Goal: Task Accomplishment & Management: Manage account settings

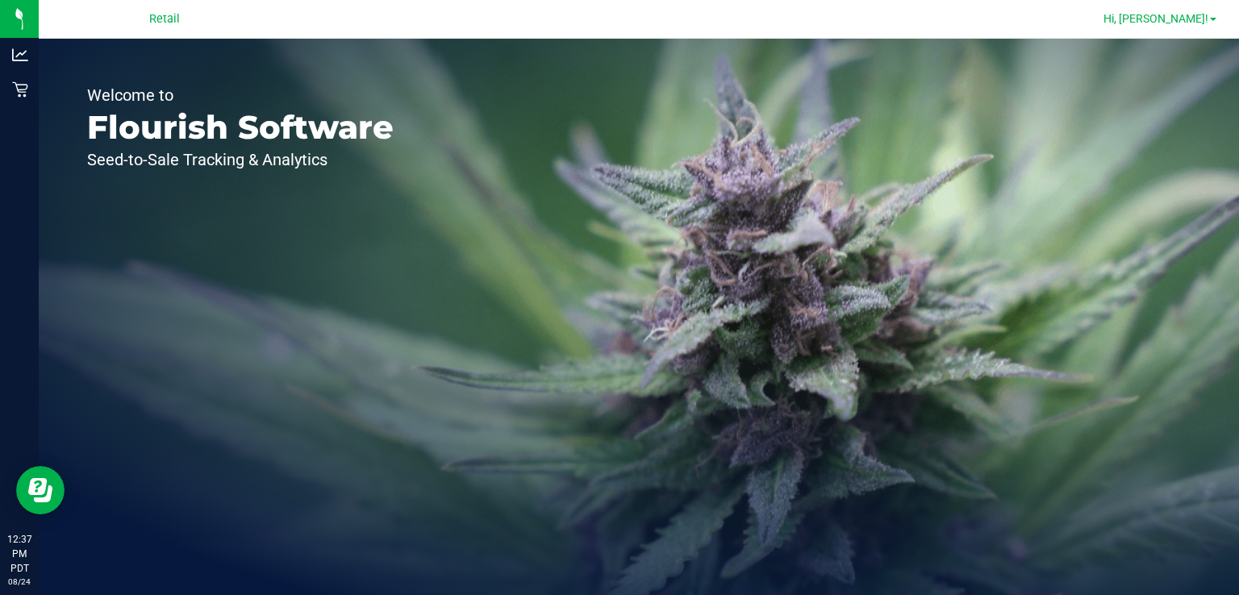
click at [1207, 23] on span "Hi, [PERSON_NAME]!" at bounding box center [1155, 18] width 105 height 13
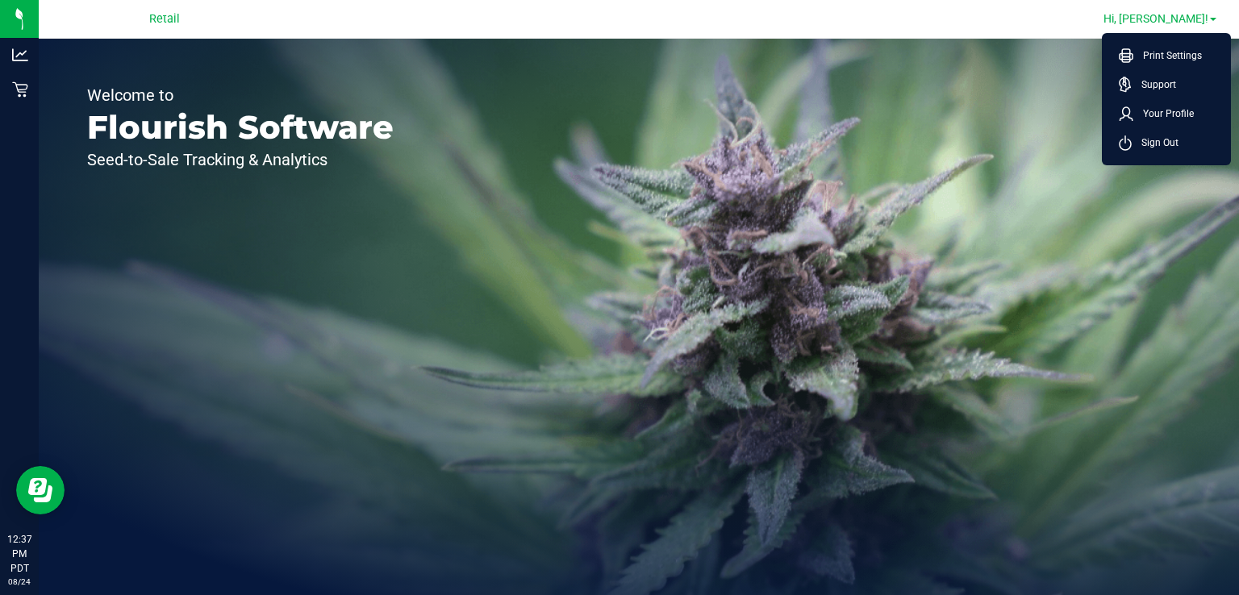
click at [540, 371] on div "Welcome to Flourish Software Seed-to-Sale Tracking & Analytics" at bounding box center [639, 317] width 1200 height 557
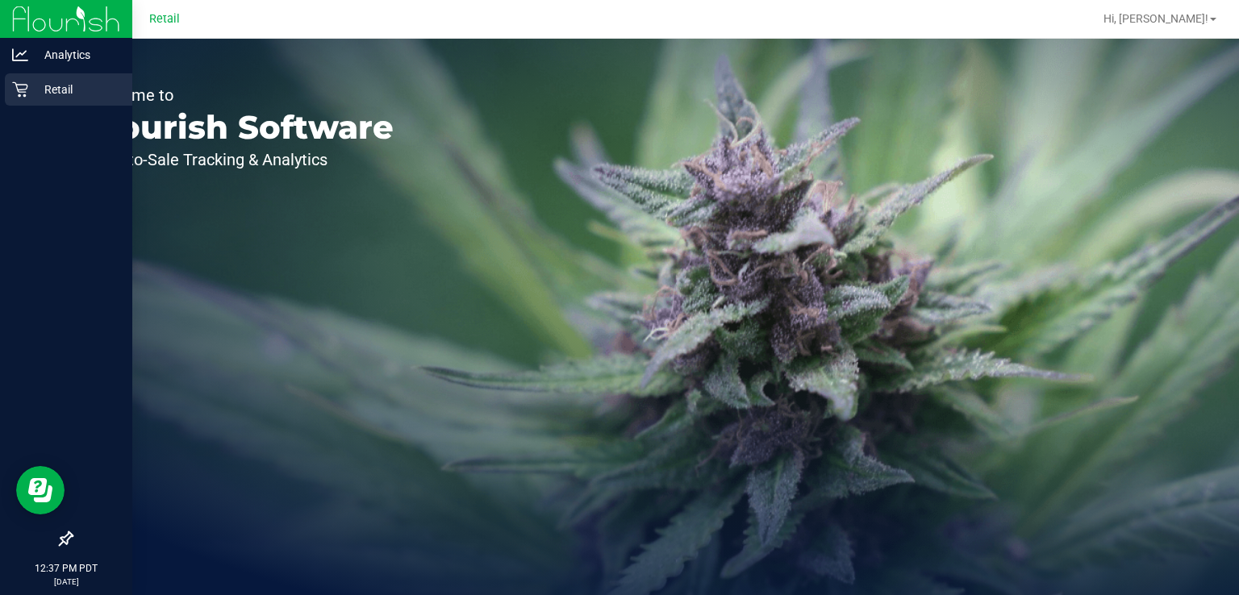
click at [37, 101] on div "Retail" at bounding box center [68, 89] width 127 height 32
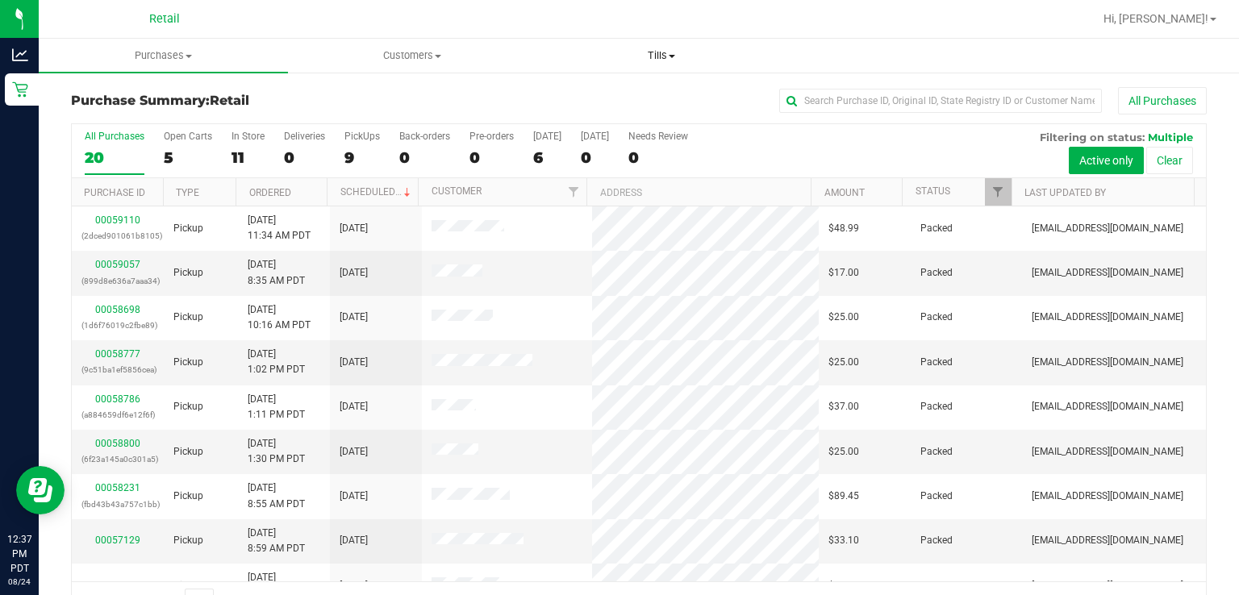
click at [670, 71] on uib-tab-heading "Tills Manage tills" at bounding box center [661, 56] width 248 height 32
click at [616, 102] on span "Manage tills" at bounding box center [590, 97] width 109 height 14
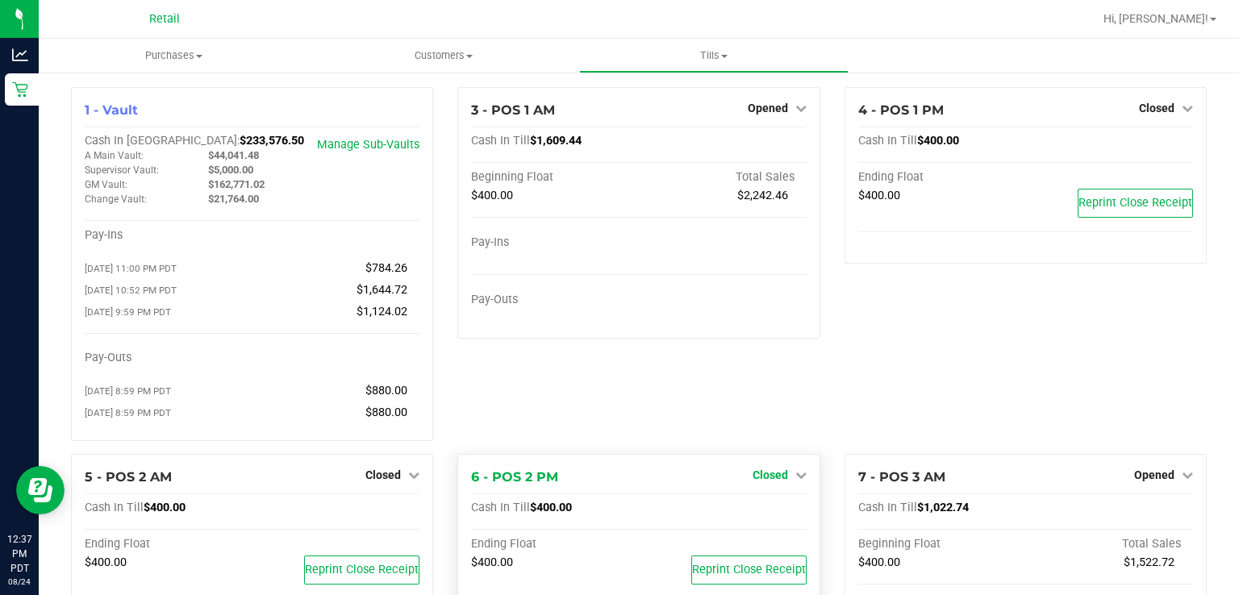
click at [782, 481] on link "Closed" at bounding box center [780, 475] width 54 height 13
click at [752, 515] on link "Open Till" at bounding box center [769, 508] width 43 height 13
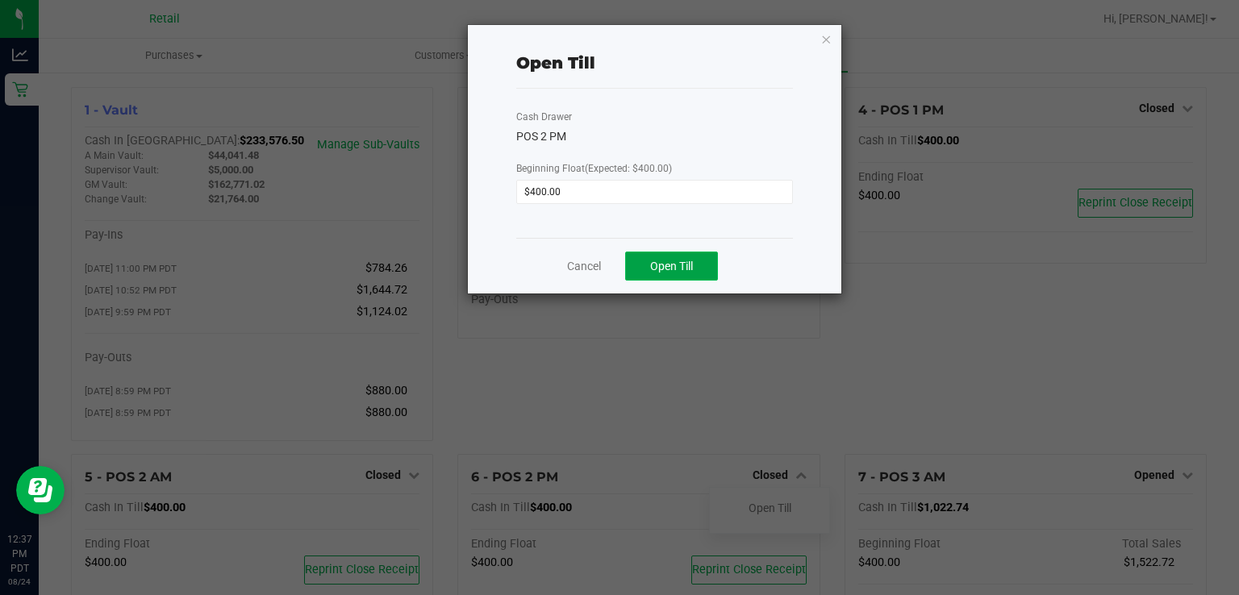
click at [688, 265] on span "Open Till" at bounding box center [671, 266] width 43 height 13
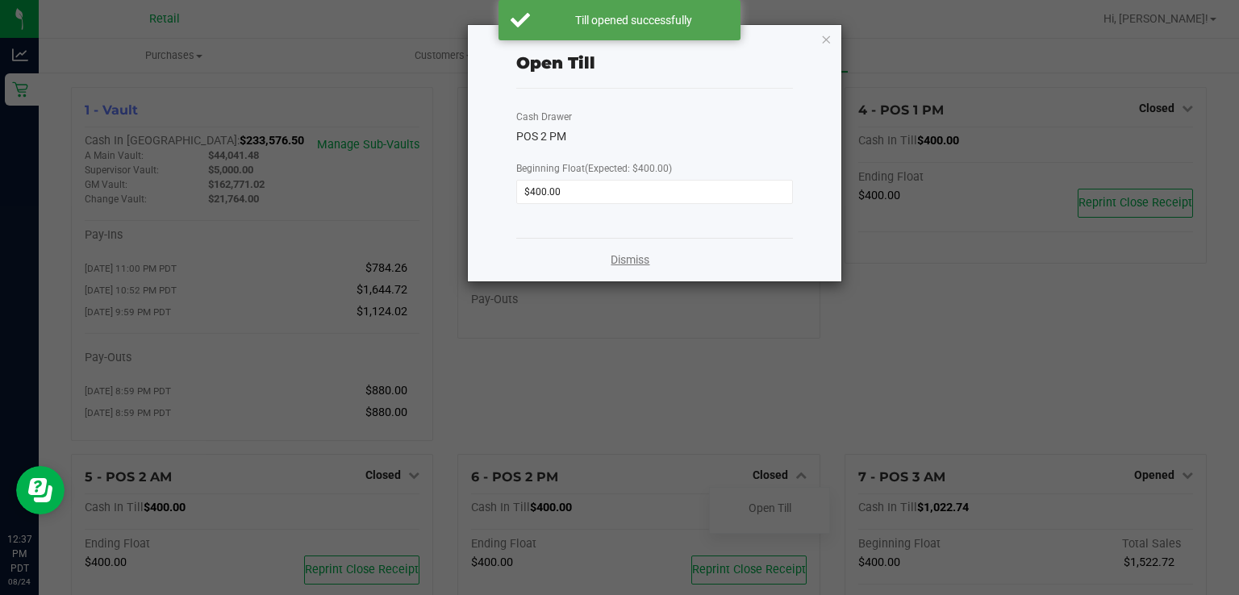
click at [623, 261] on link "Dismiss" at bounding box center [630, 260] width 39 height 17
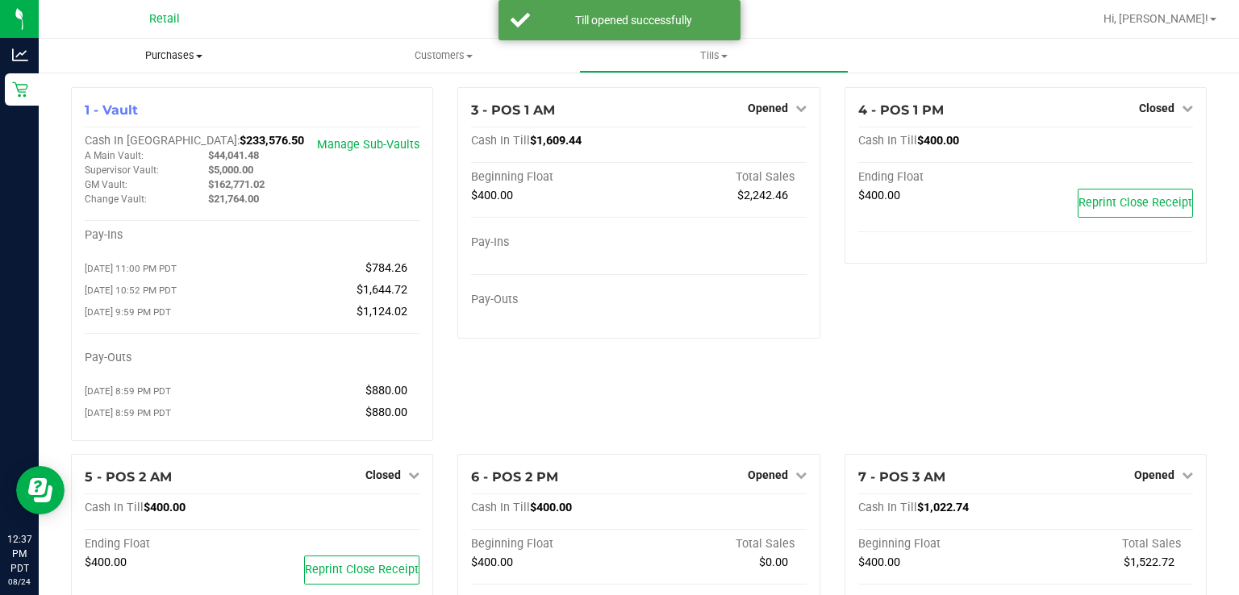
click at [196, 51] on span "Purchases" at bounding box center [174, 55] width 270 height 15
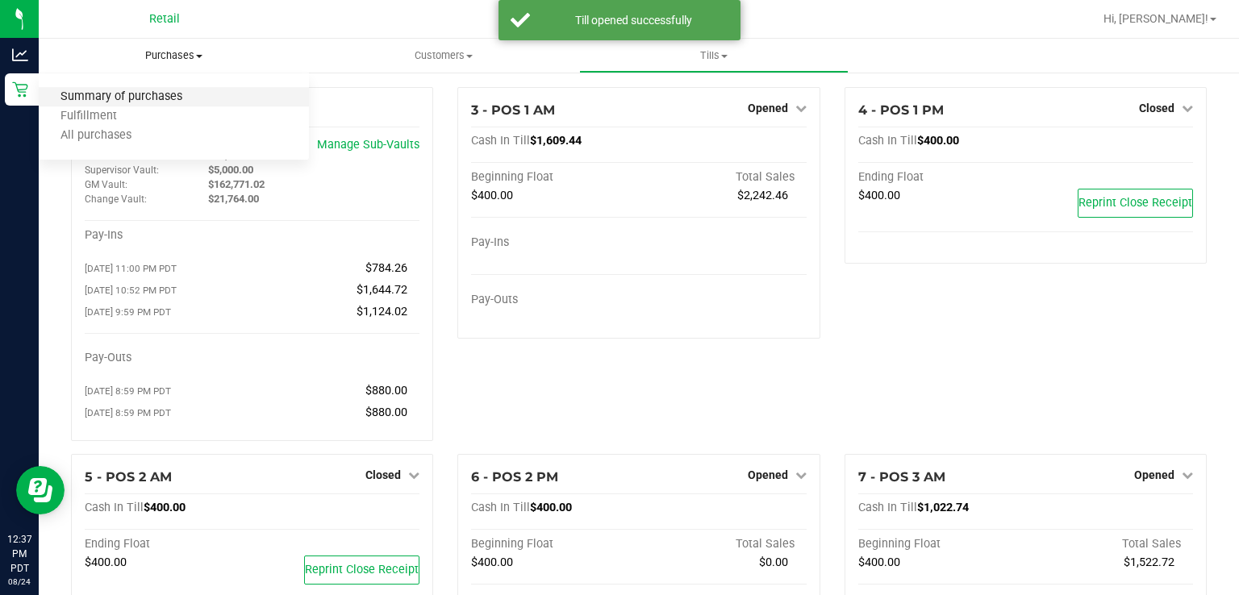
click at [148, 101] on span "Summary of purchases" at bounding box center [121, 97] width 165 height 14
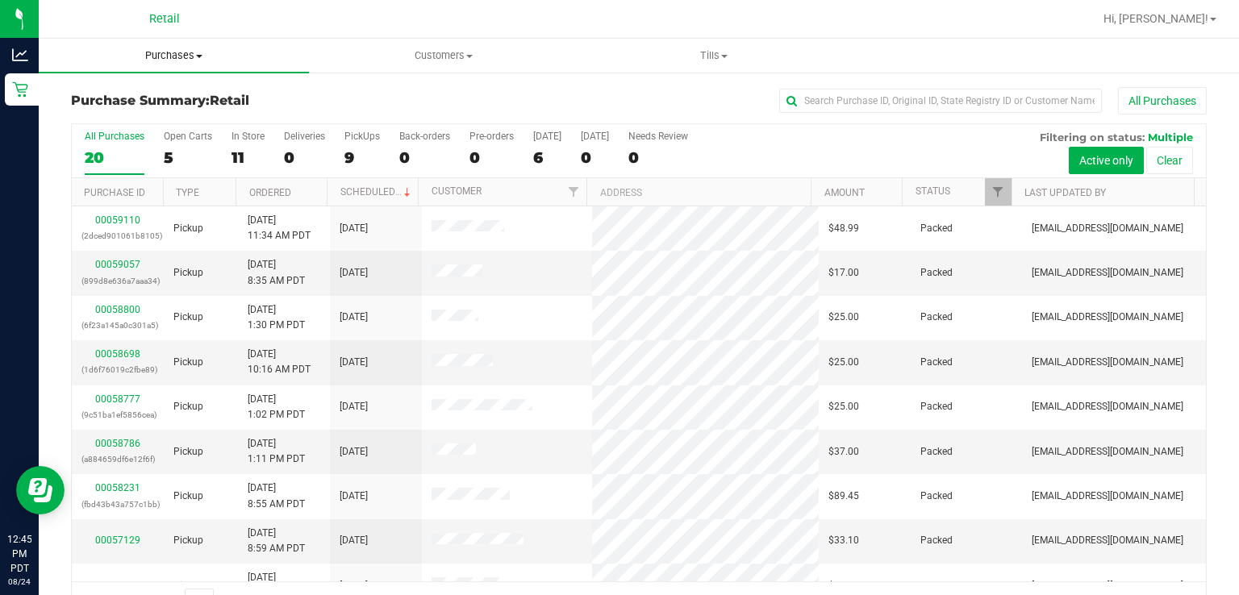
click at [164, 68] on uib-tab-heading "Purchases Summary of purchases Fulfillment All purchases" at bounding box center [174, 56] width 270 height 34
click at [148, 96] on span "Summary of purchases" at bounding box center [121, 97] width 165 height 14
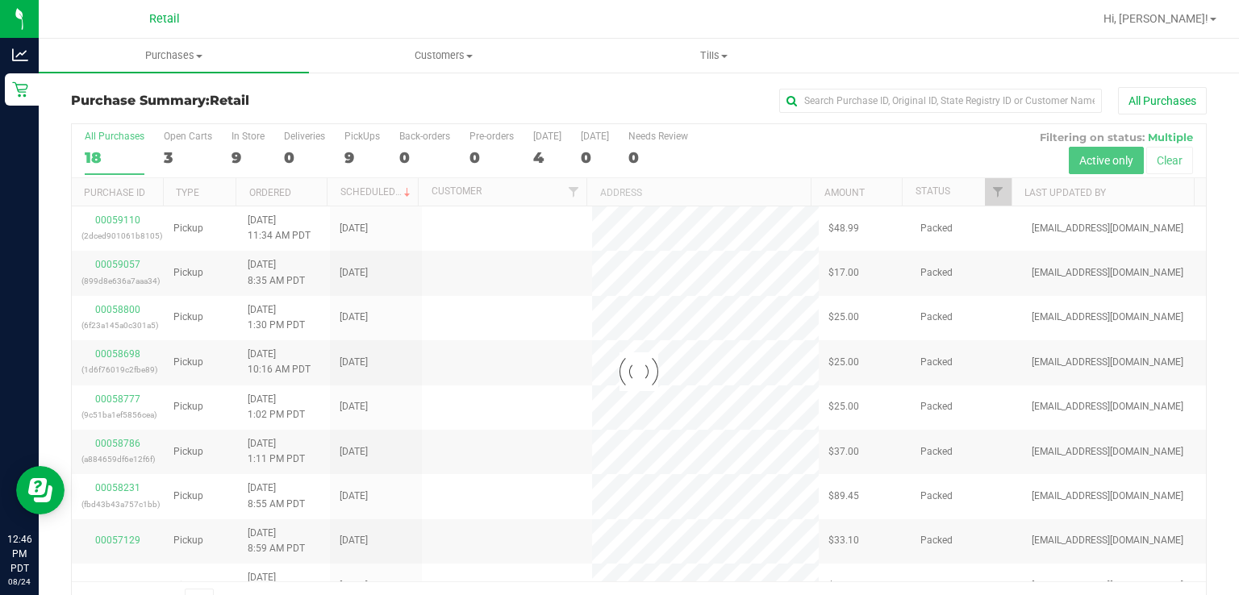
click at [367, 146] on div at bounding box center [639, 372] width 1134 height 496
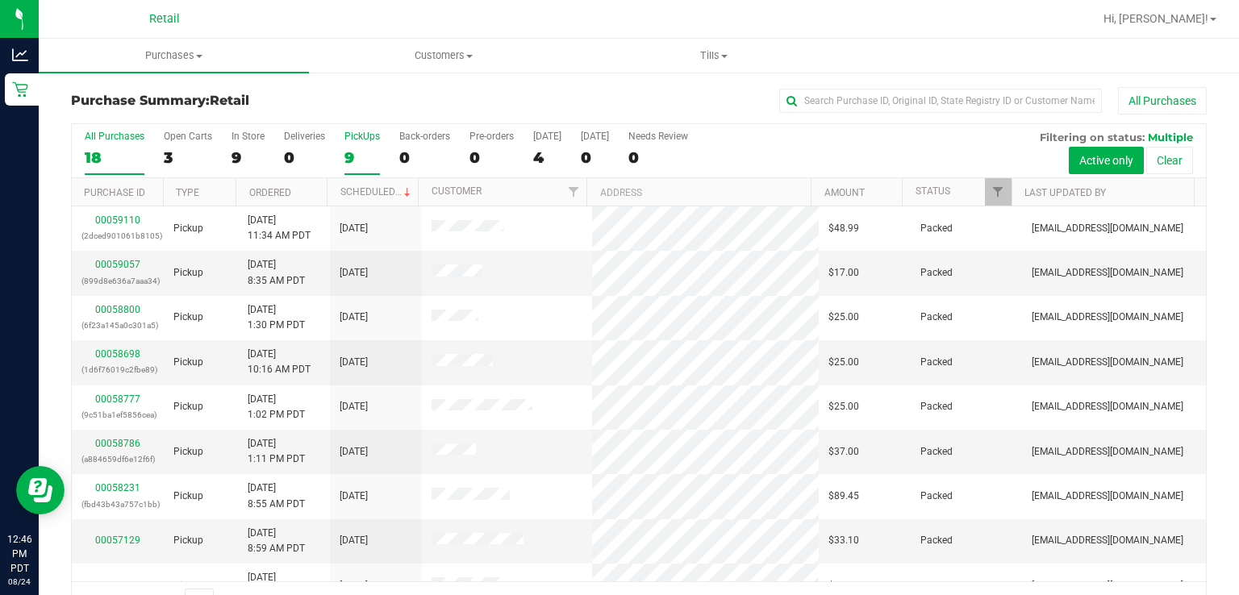
click at [353, 132] on div "PickUps" at bounding box center [361, 136] width 35 height 11
click at [0, 0] on input "PickUps 9" at bounding box center [0, 0] width 0 height 0
click at [373, 186] on link "Scheduled" at bounding box center [376, 191] width 73 height 11
click at [360, 148] on div "9" at bounding box center [361, 157] width 35 height 19
click at [0, 0] on input "PickUps 9" at bounding box center [0, 0] width 0 height 0
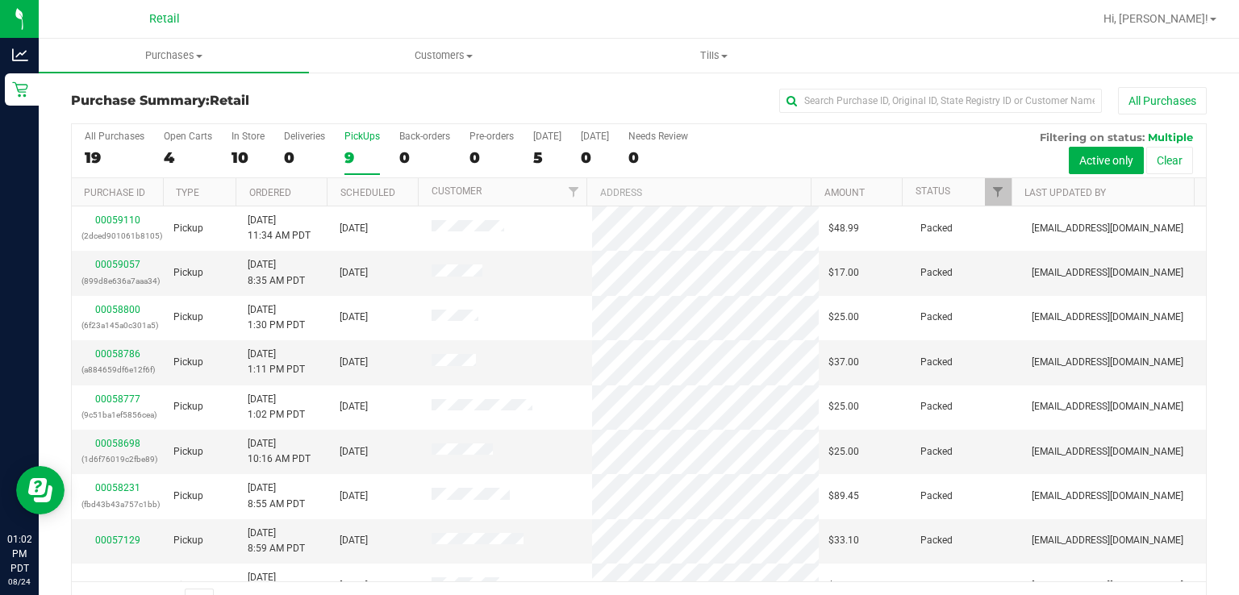
click at [358, 136] on div "PickUps" at bounding box center [361, 136] width 35 height 11
click at [0, 0] on input "PickUps 9" at bounding box center [0, 0] width 0 height 0
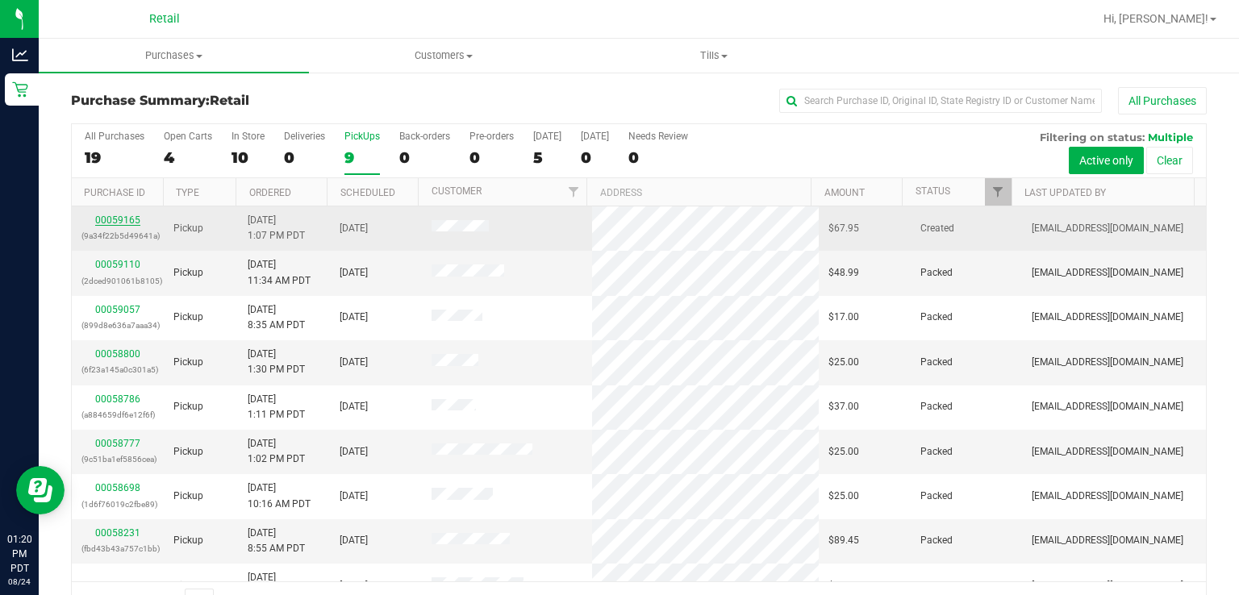
click at [98, 219] on link "00059165" at bounding box center [117, 220] width 45 height 11
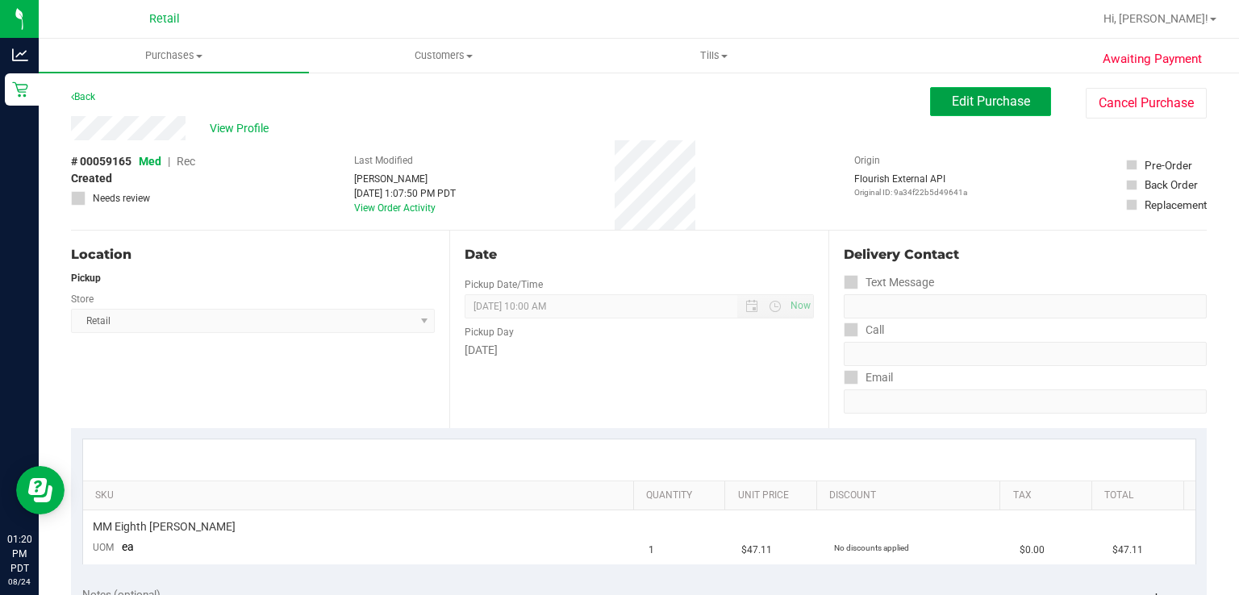
click at [952, 98] on span "Edit Purchase" at bounding box center [991, 101] width 78 height 15
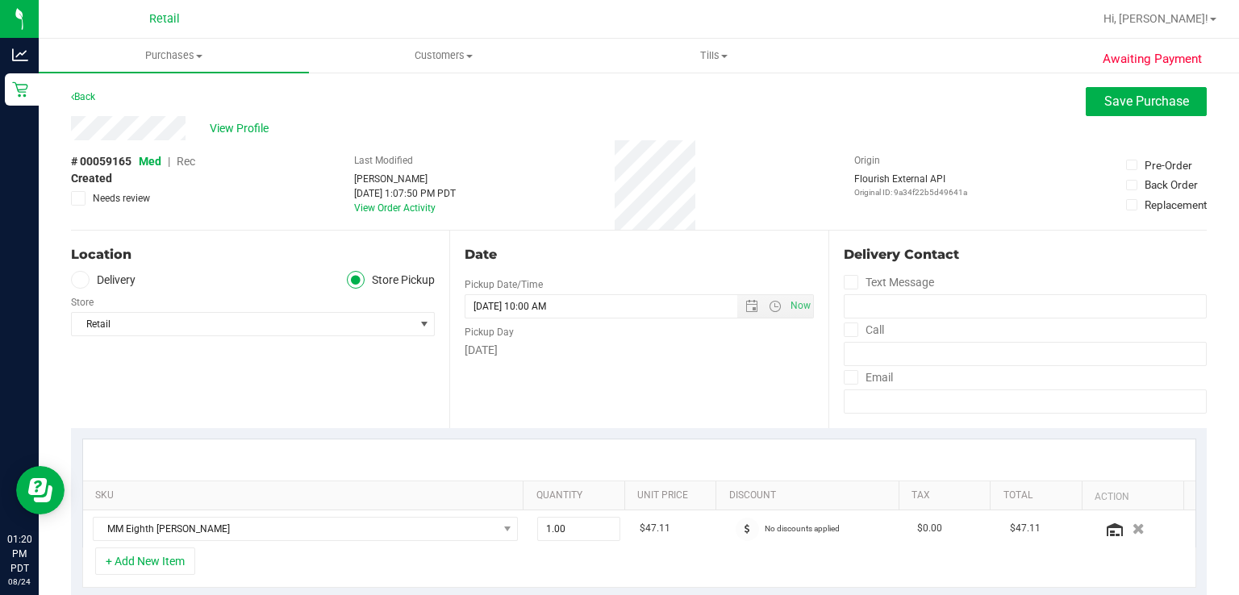
click at [188, 161] on span "Rec" at bounding box center [186, 161] width 19 height 13
click at [1104, 103] on span "Save Purchase" at bounding box center [1146, 101] width 85 height 15
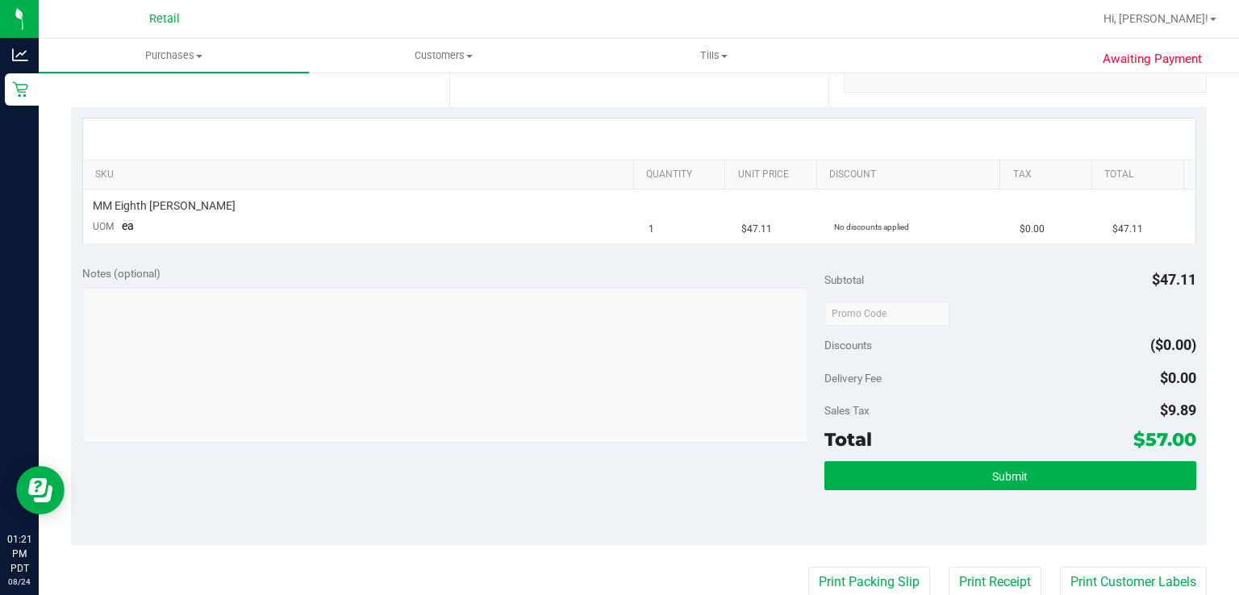
scroll to position [347, 0]
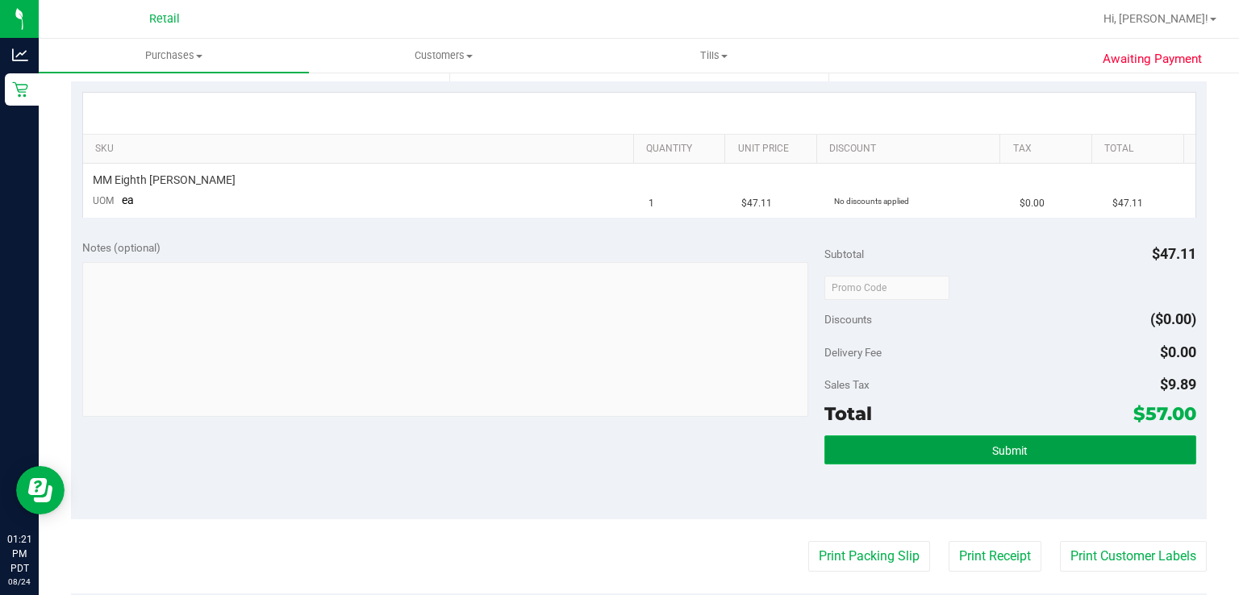
click at [959, 448] on button "Submit" at bounding box center [1009, 450] width 371 height 29
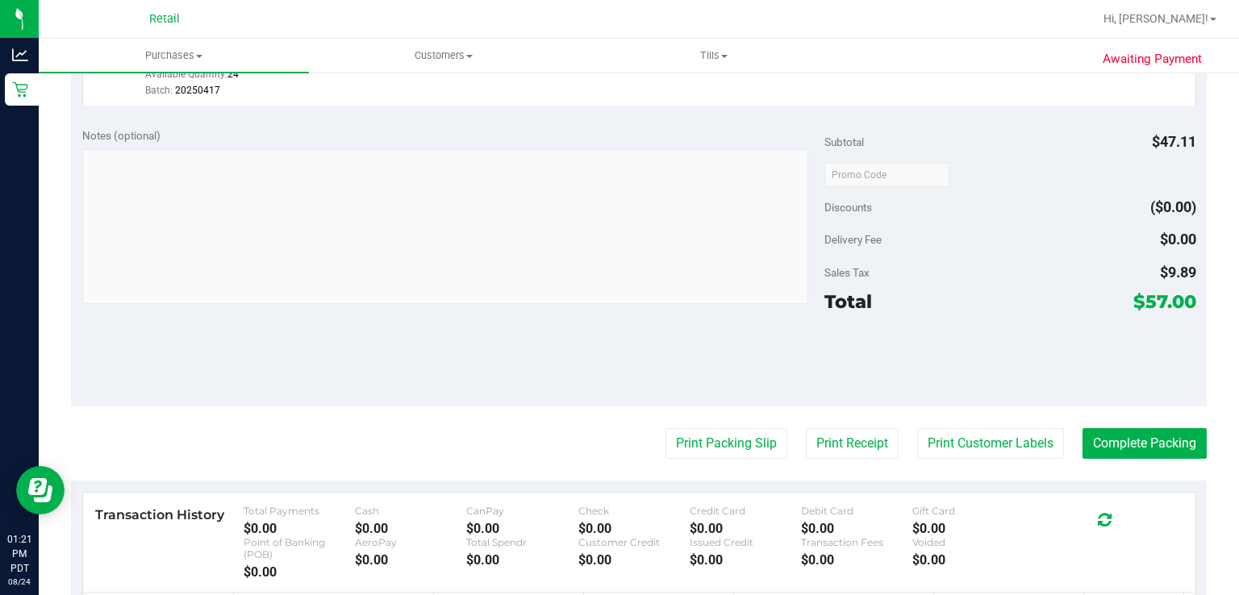
scroll to position [510, 0]
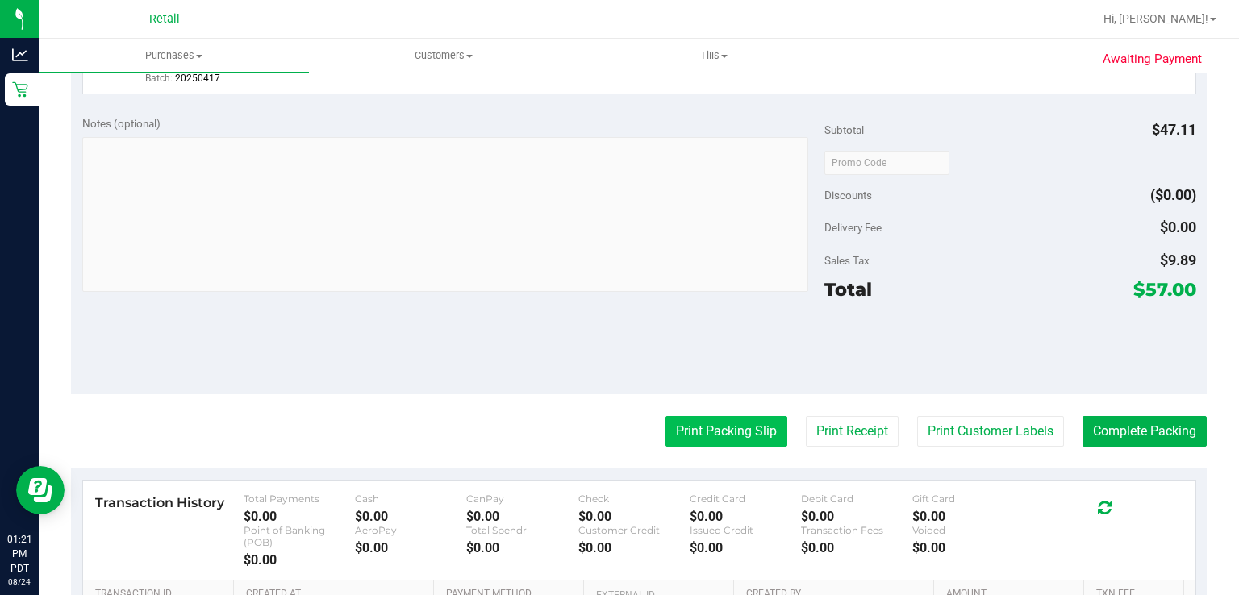
click at [687, 437] on button "Print Packing Slip" at bounding box center [726, 431] width 122 height 31
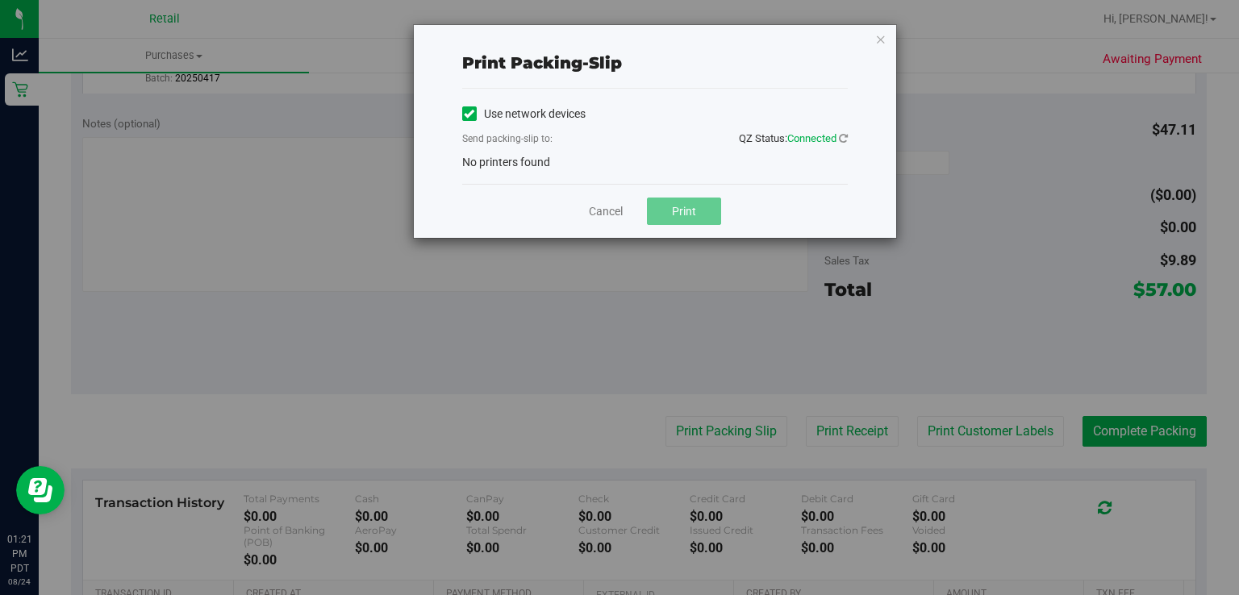
click at [471, 120] on label "Use network devices" at bounding box center [523, 114] width 123 height 17
click at [0, 0] on input "Use network devices" at bounding box center [0, 0] width 0 height 0
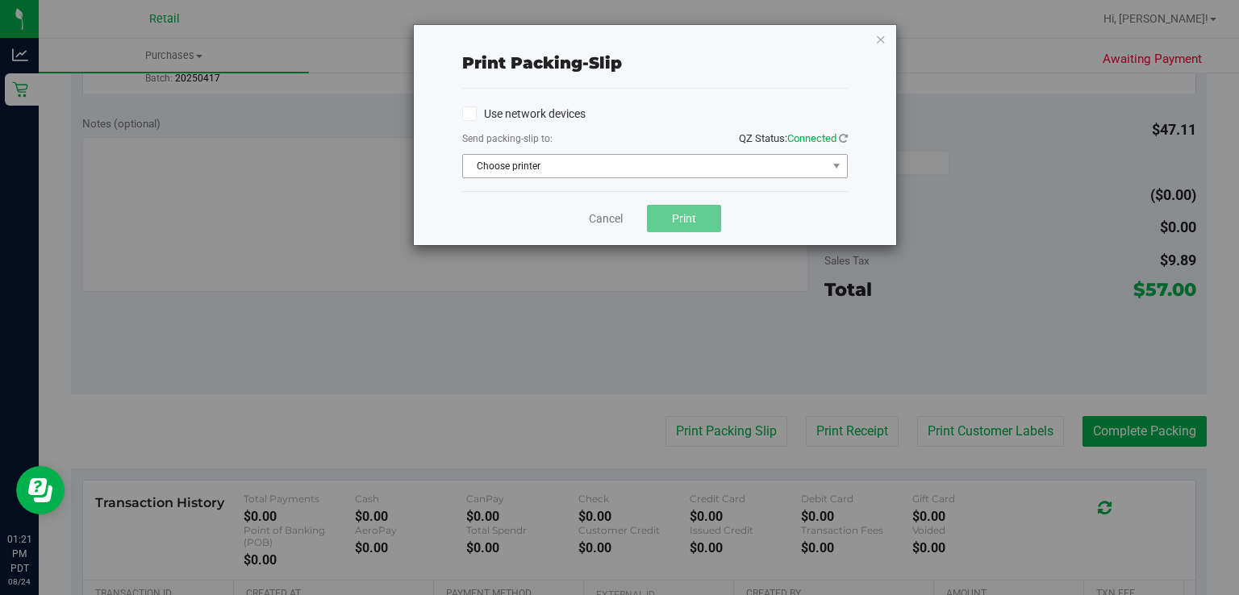
click at [582, 171] on span "Choose printer" at bounding box center [645, 166] width 364 height 23
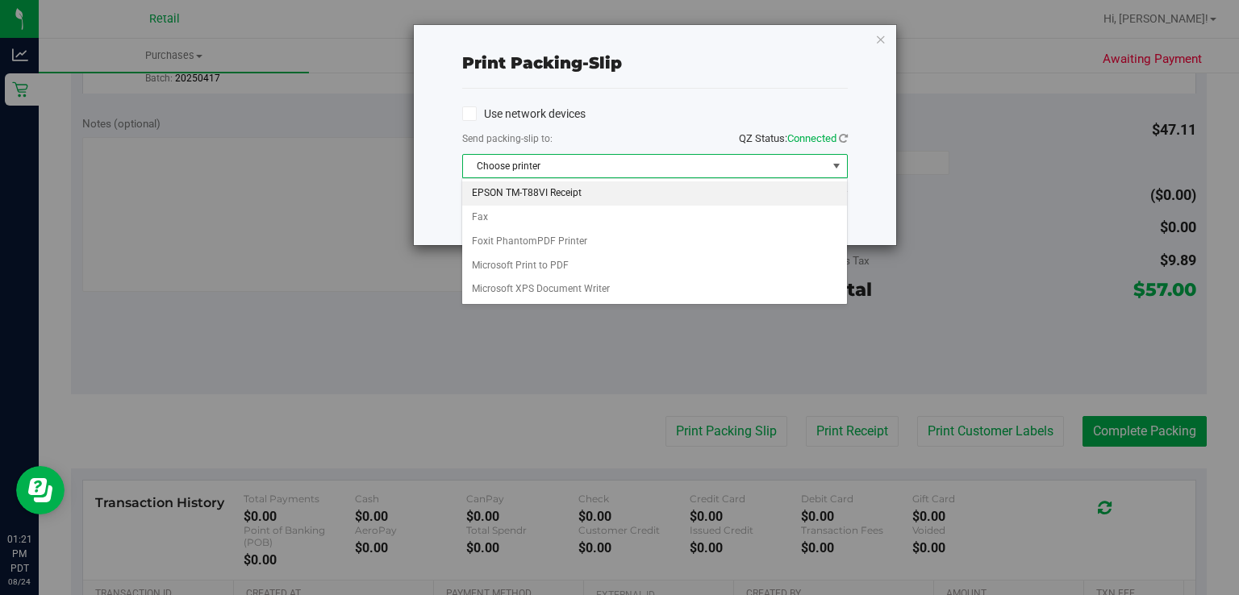
click at [539, 192] on li "EPSON TM-T88VI Receipt" at bounding box center [654, 193] width 384 height 24
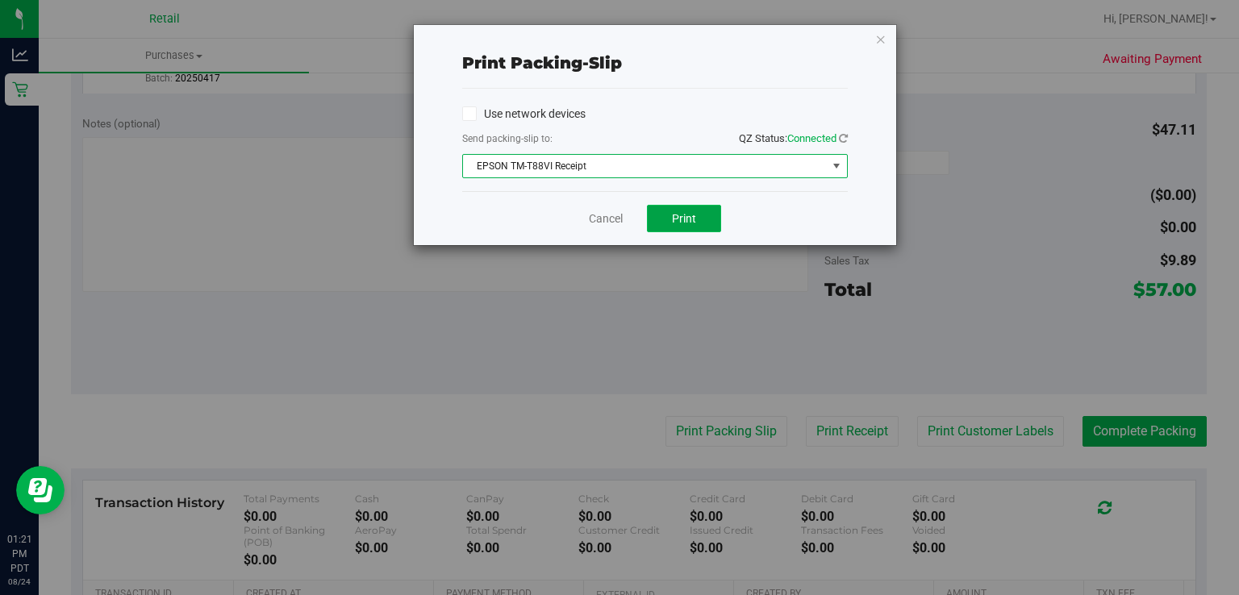
click at [684, 218] on span "Print" at bounding box center [684, 218] width 24 height 13
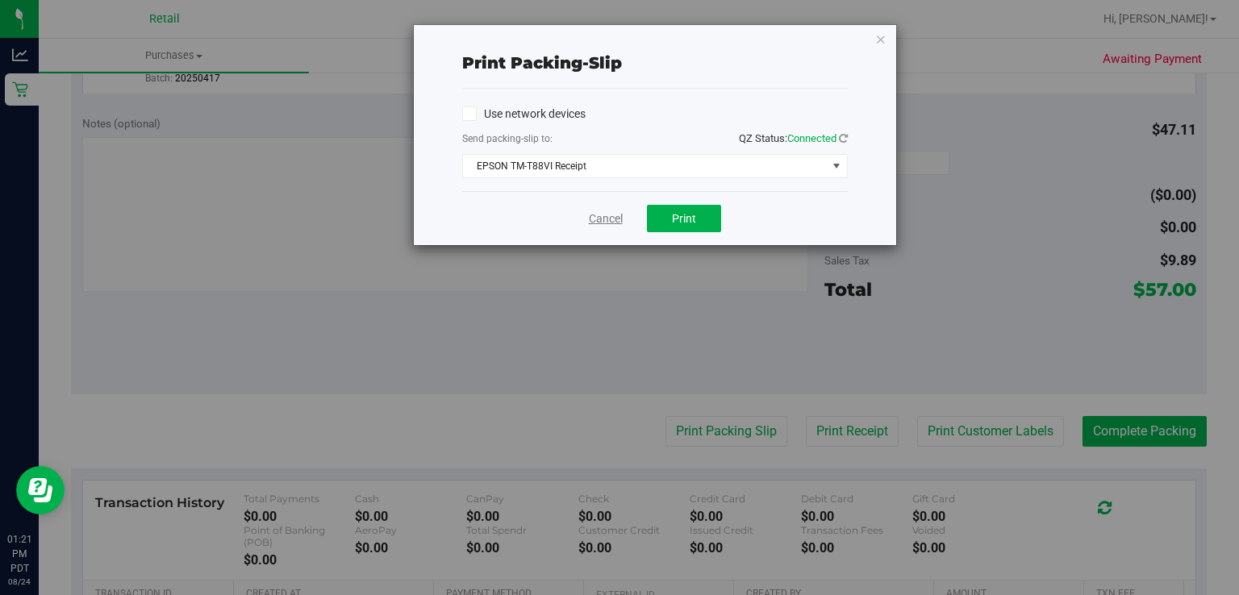
click at [601, 216] on link "Cancel" at bounding box center [606, 219] width 34 height 17
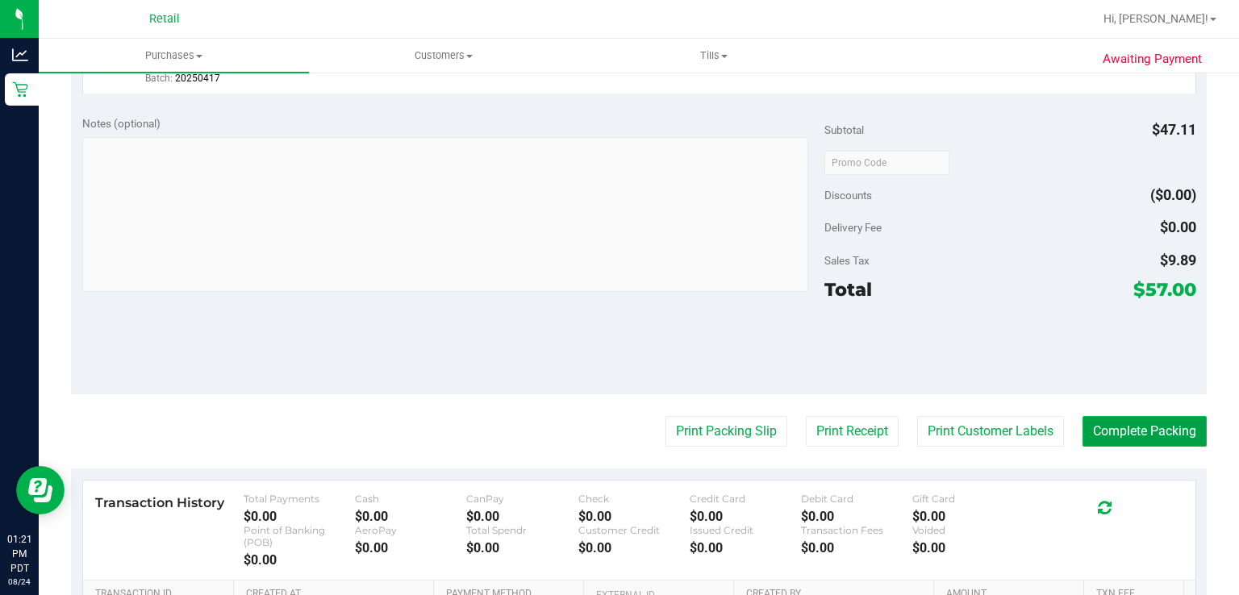
click at [1186, 439] on button "Complete Packing" at bounding box center [1144, 431] width 124 height 31
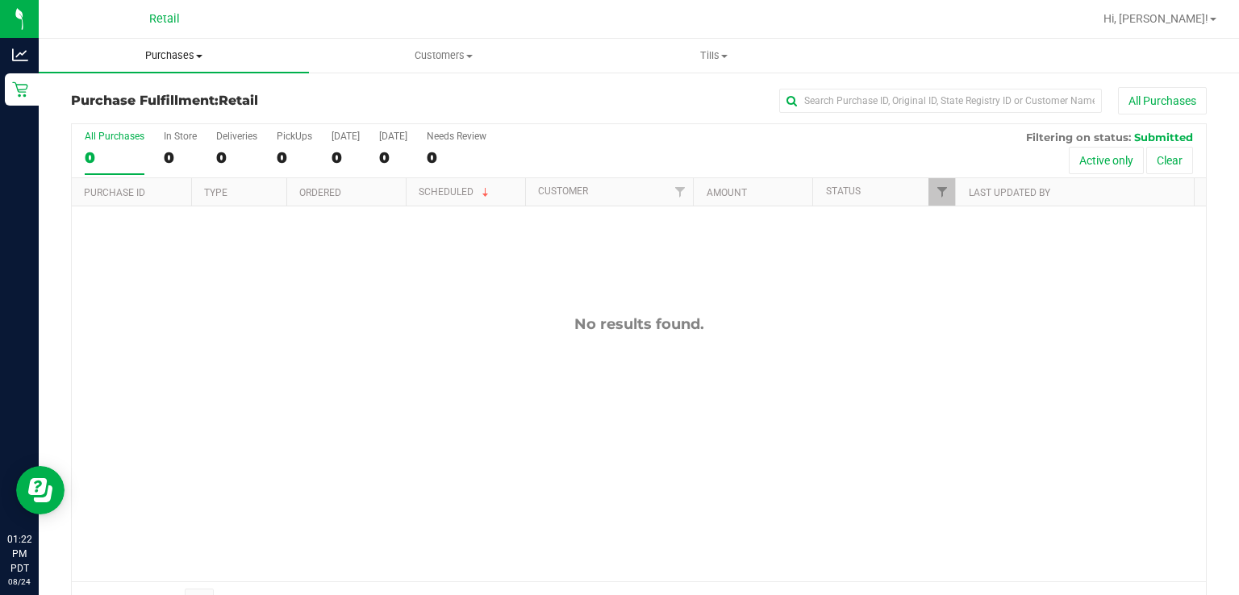
click at [177, 54] on span "Purchases" at bounding box center [174, 55] width 270 height 15
click at [120, 100] on span "Summary of purchases" at bounding box center [121, 97] width 165 height 14
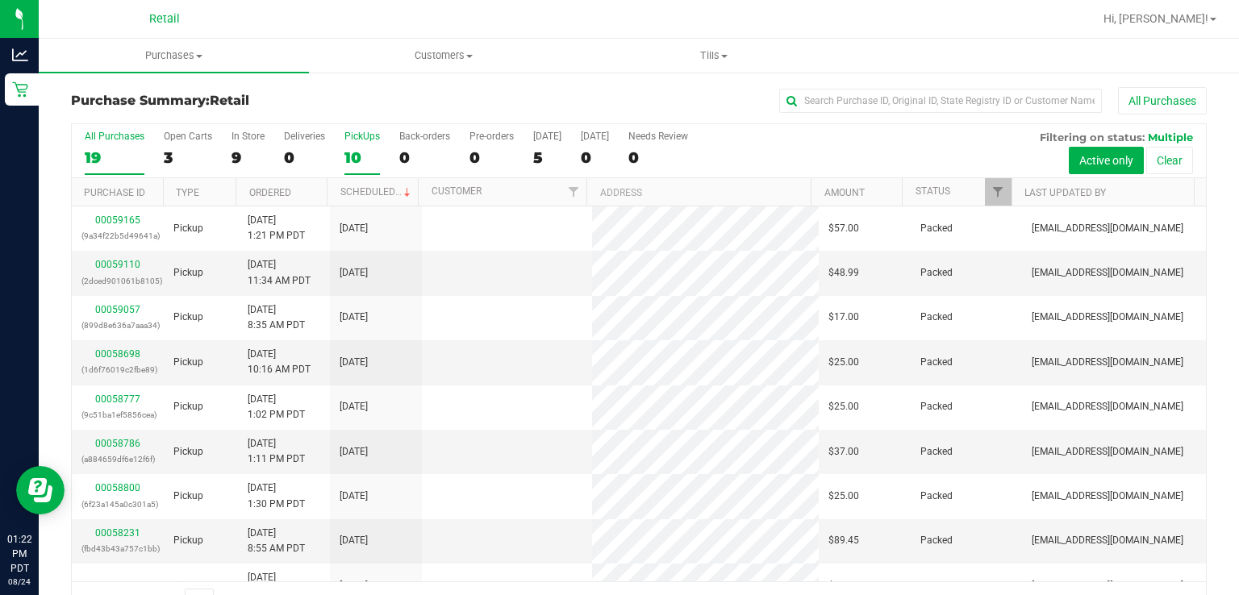
click at [353, 148] on div "10" at bounding box center [361, 157] width 35 height 19
click at [0, 0] on input "PickUps 10" at bounding box center [0, 0] width 0 height 0
click at [358, 189] on link "Scheduled" at bounding box center [376, 191] width 73 height 11
click at [356, 141] on div "PickUps" at bounding box center [361, 136] width 35 height 11
click at [0, 0] on input "PickUps 10" at bounding box center [0, 0] width 0 height 0
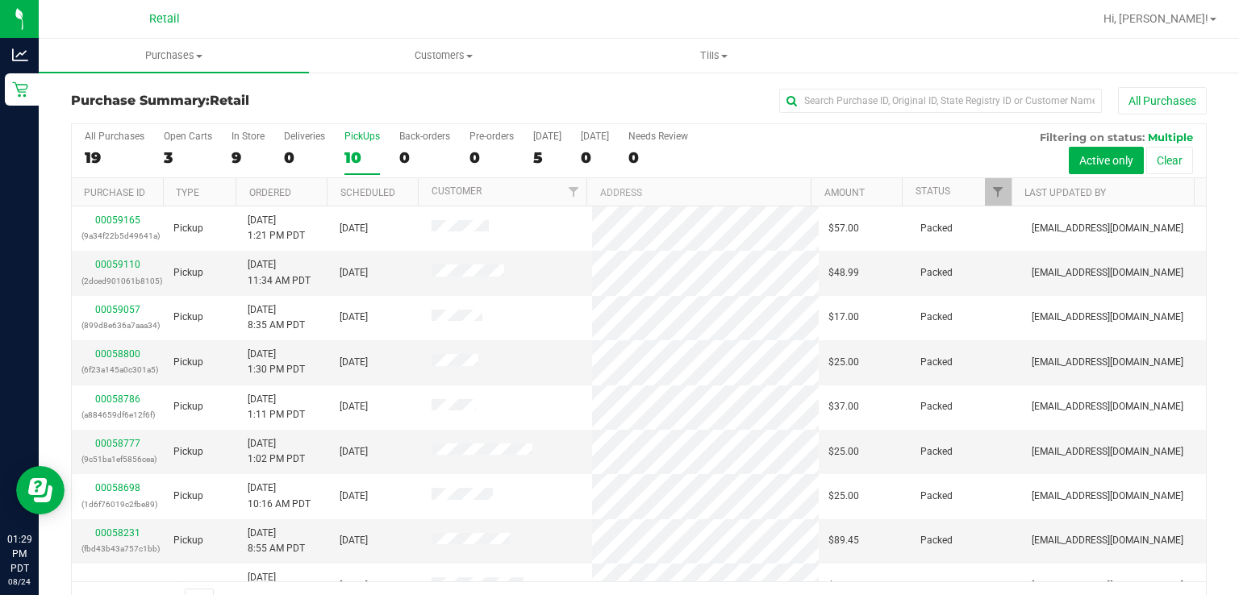
click at [348, 142] on label "PickUps 10" at bounding box center [361, 153] width 35 height 44
click at [0, 0] on input "PickUps 10" at bounding box center [0, 0] width 0 height 0
click at [348, 141] on div "PickUps" at bounding box center [361, 136] width 35 height 11
click at [0, 0] on input "PickUps 10" at bounding box center [0, 0] width 0 height 0
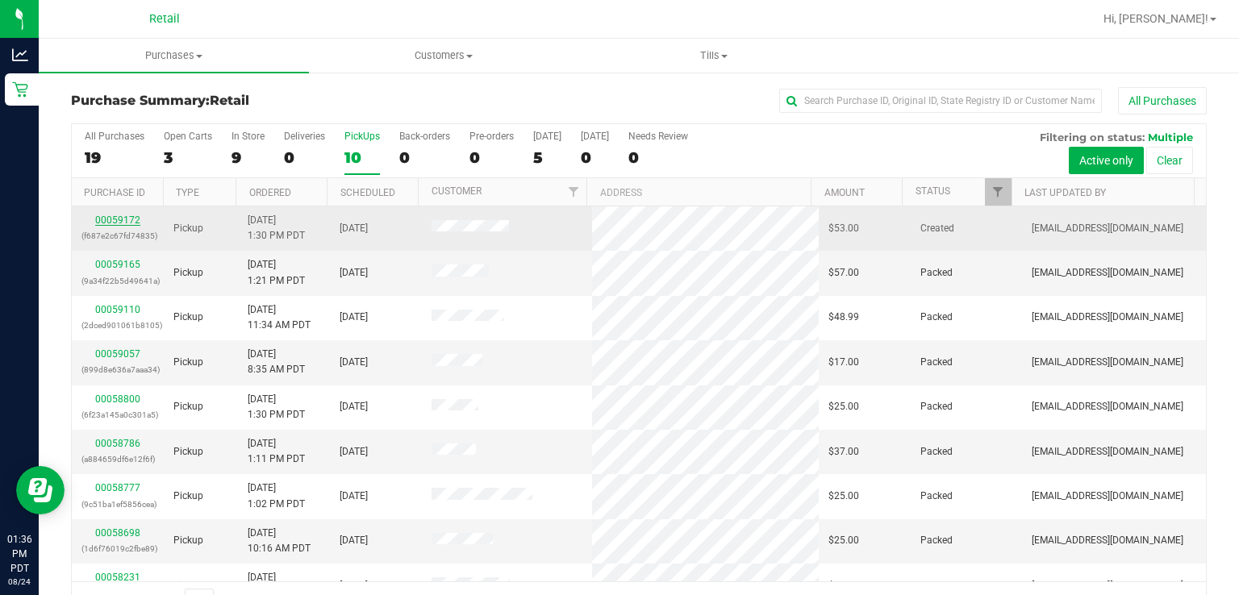
click at [105, 223] on link "00059172" at bounding box center [117, 220] width 45 height 11
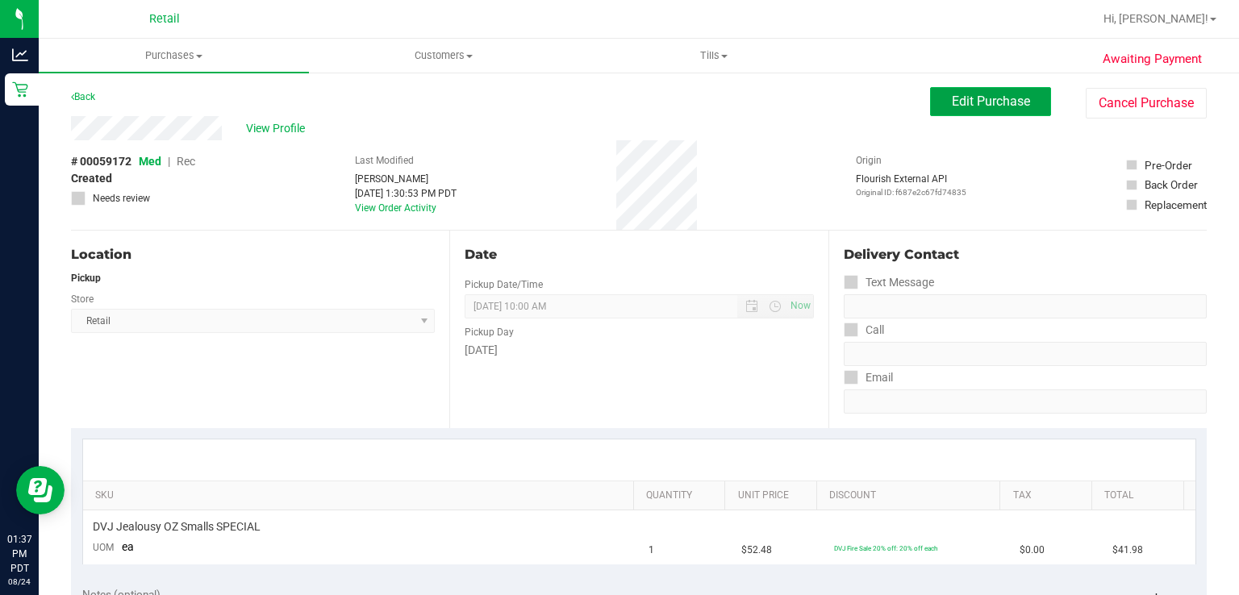
click at [993, 106] on span "Edit Purchase" at bounding box center [991, 101] width 78 height 15
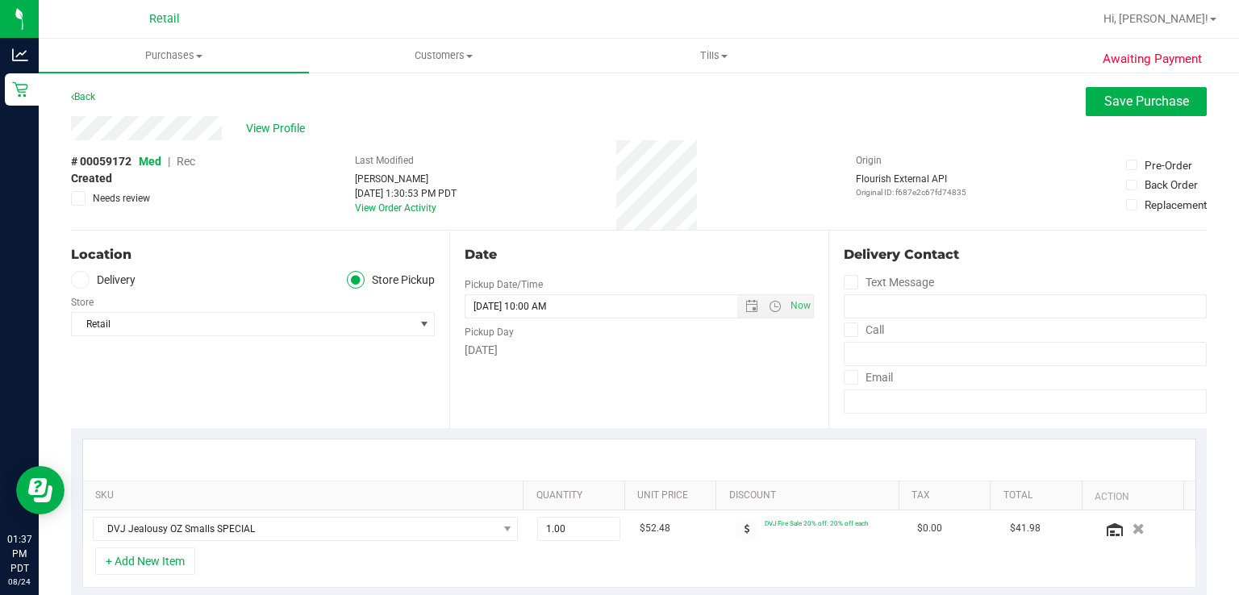
click at [186, 161] on span "Rec" at bounding box center [186, 161] width 19 height 13
click at [1104, 97] on span "Save Purchase" at bounding box center [1146, 101] width 85 height 15
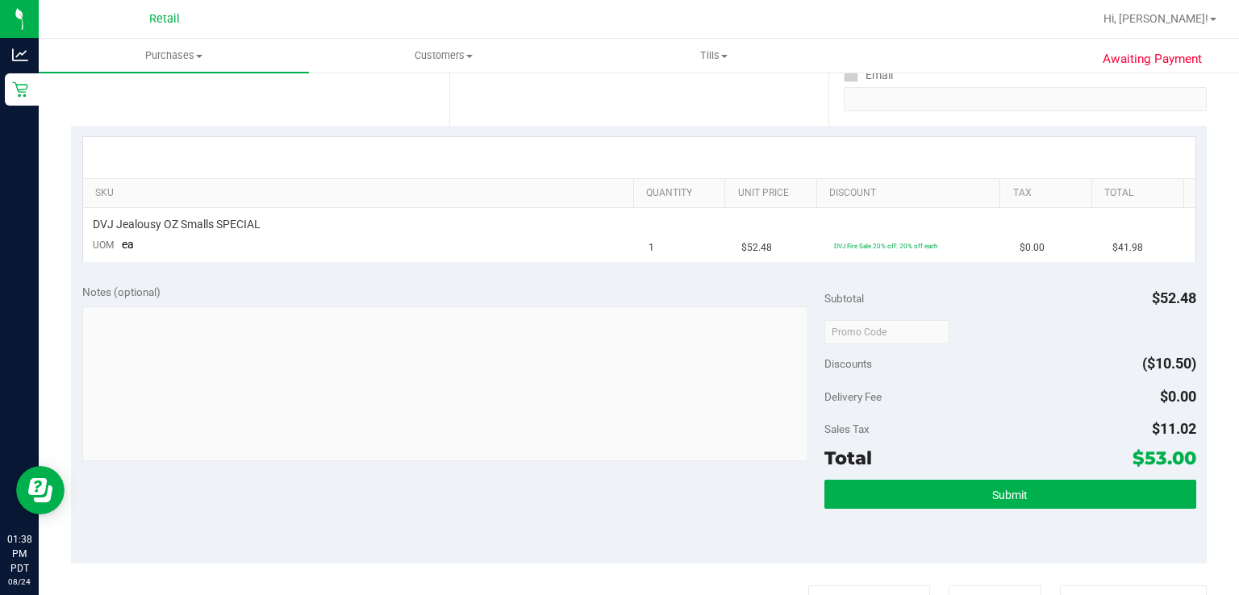
scroll to position [304, 0]
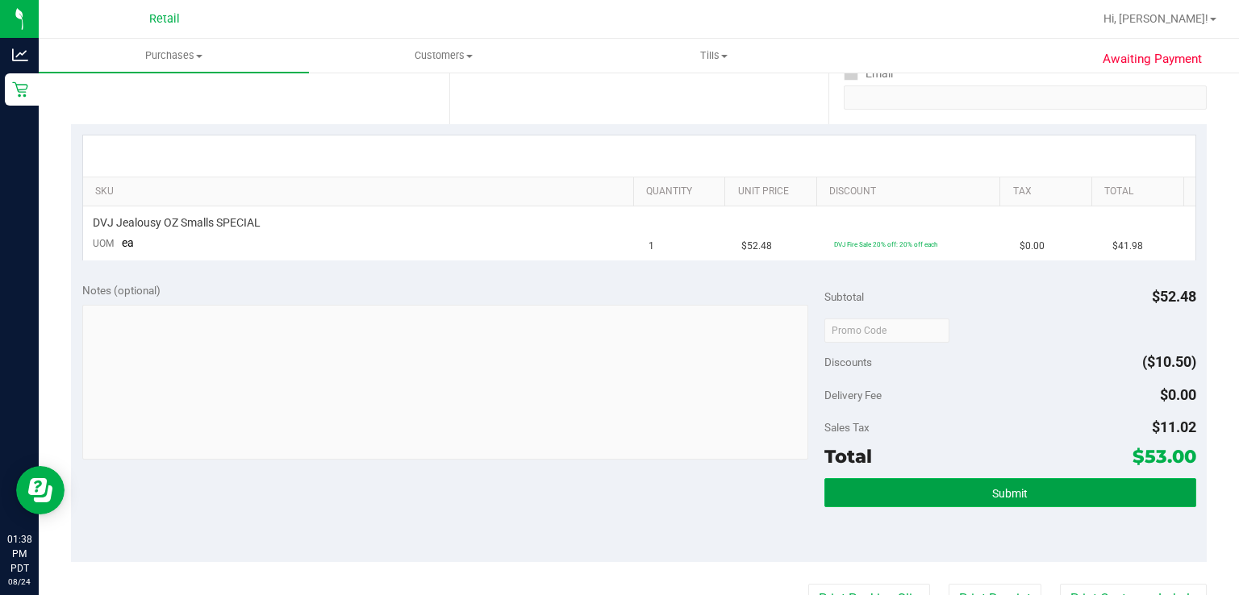
click at [935, 501] on button "Submit" at bounding box center [1009, 492] width 371 height 29
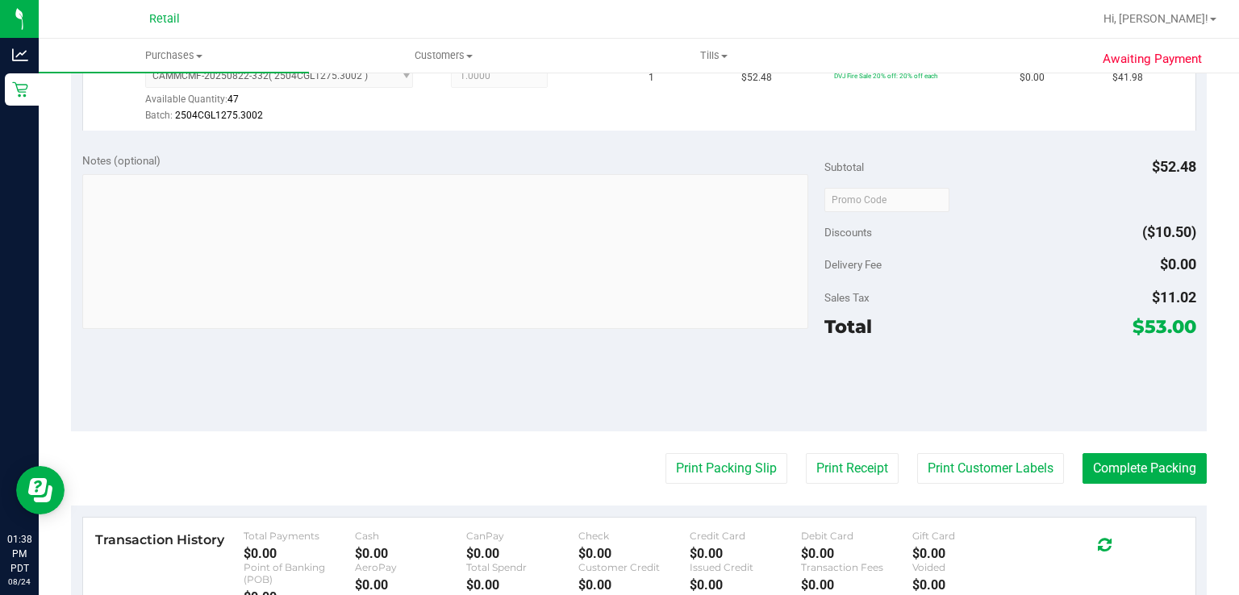
scroll to position [475, 0]
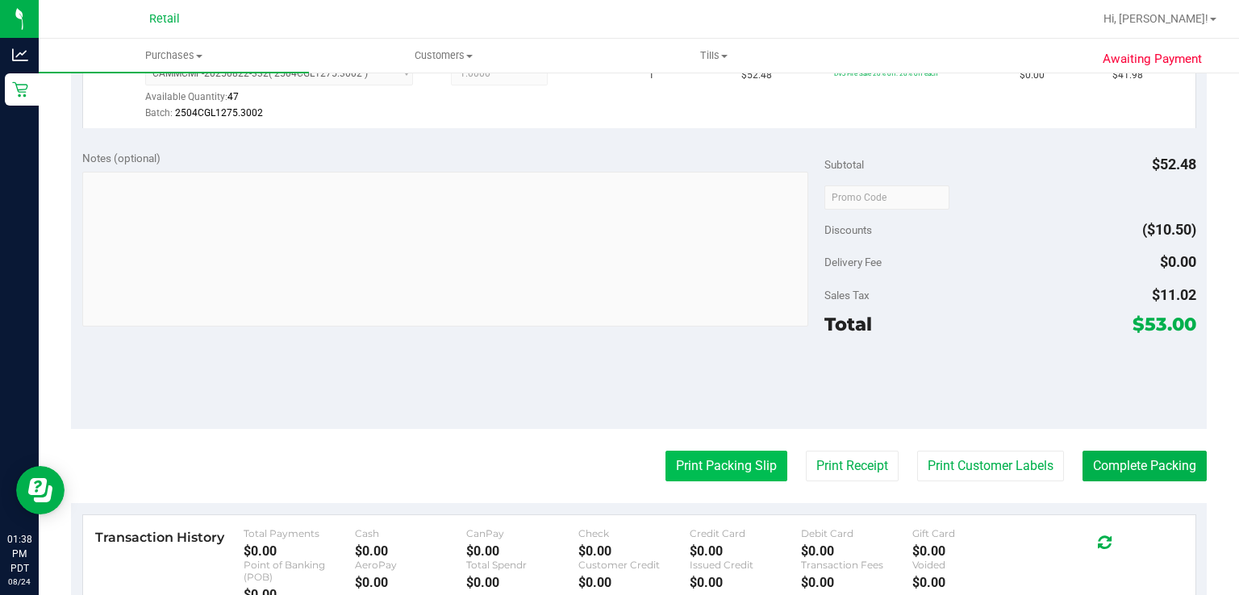
click at [678, 469] on button "Print Packing Slip" at bounding box center [726, 466] width 122 height 31
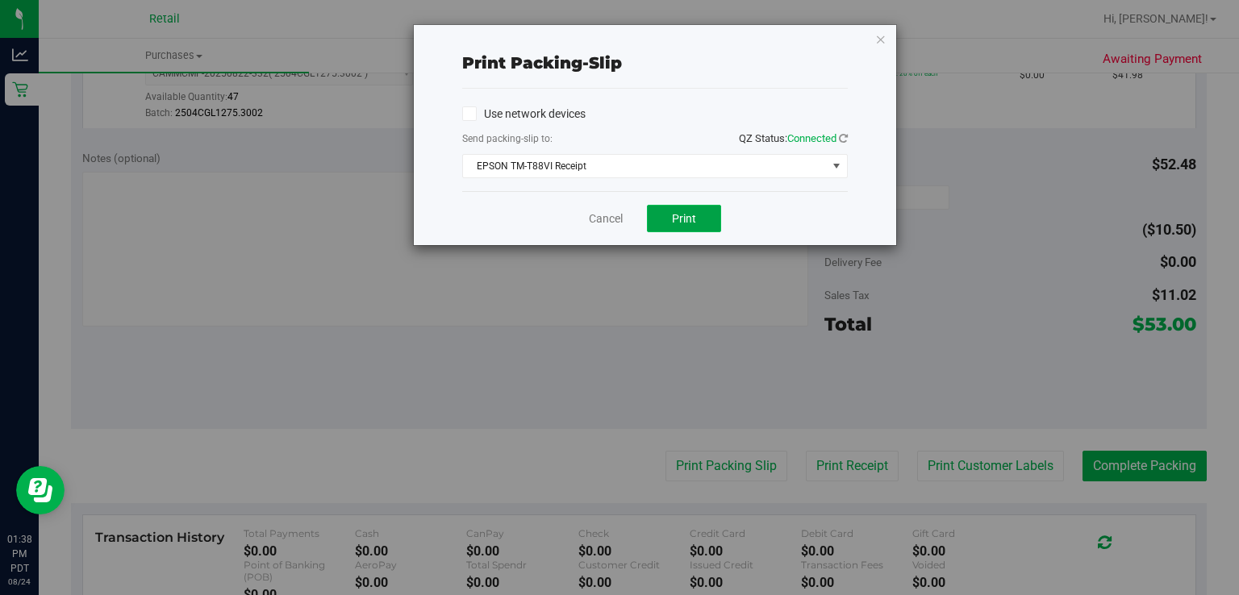
click at [683, 218] on span "Print" at bounding box center [684, 218] width 24 height 13
click at [594, 217] on link "Cancel" at bounding box center [606, 219] width 34 height 17
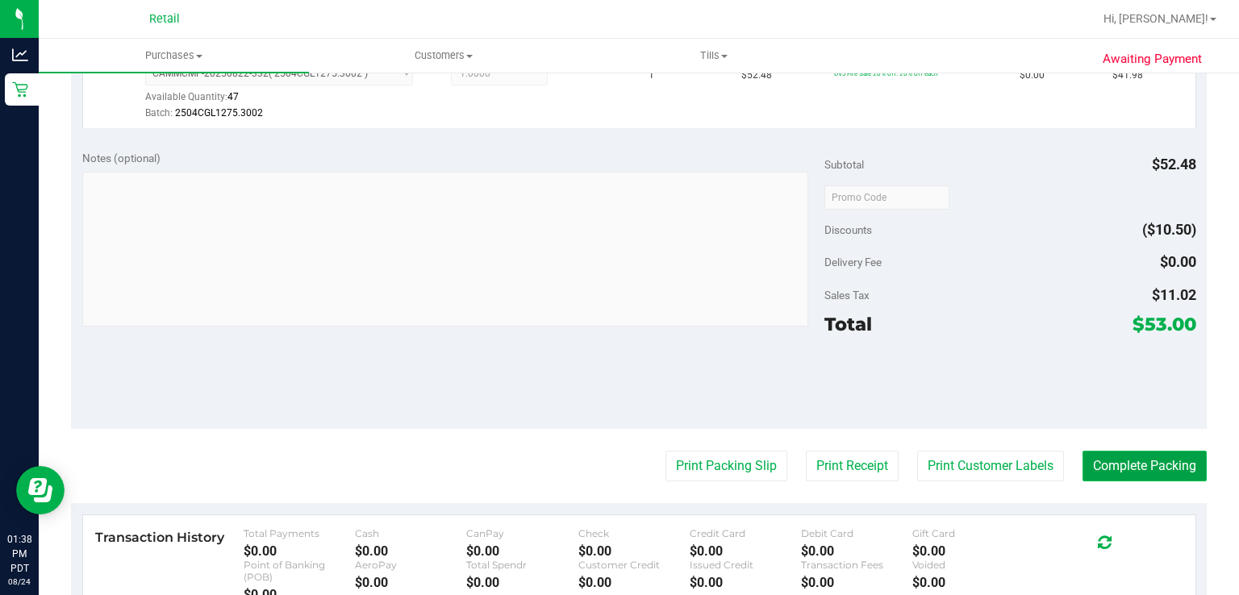
click at [1136, 476] on button "Complete Packing" at bounding box center [1144, 466] width 124 height 31
